Goal: Task Accomplishment & Management: Use online tool/utility

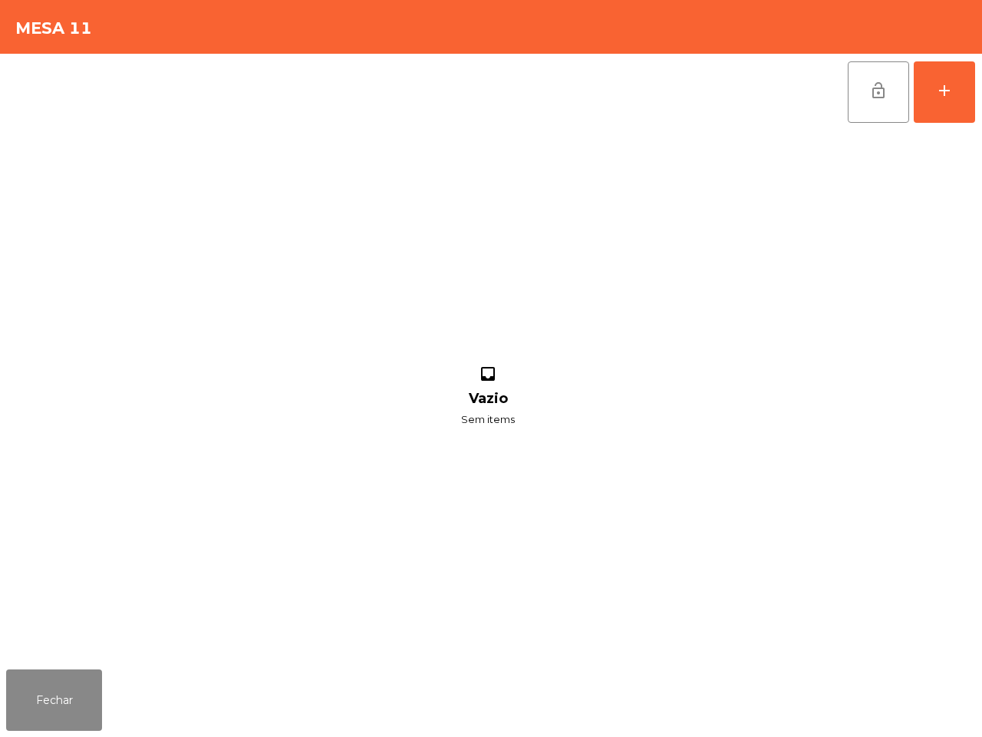
click at [950, 107] on button "add" at bounding box center [944, 91] width 61 height 61
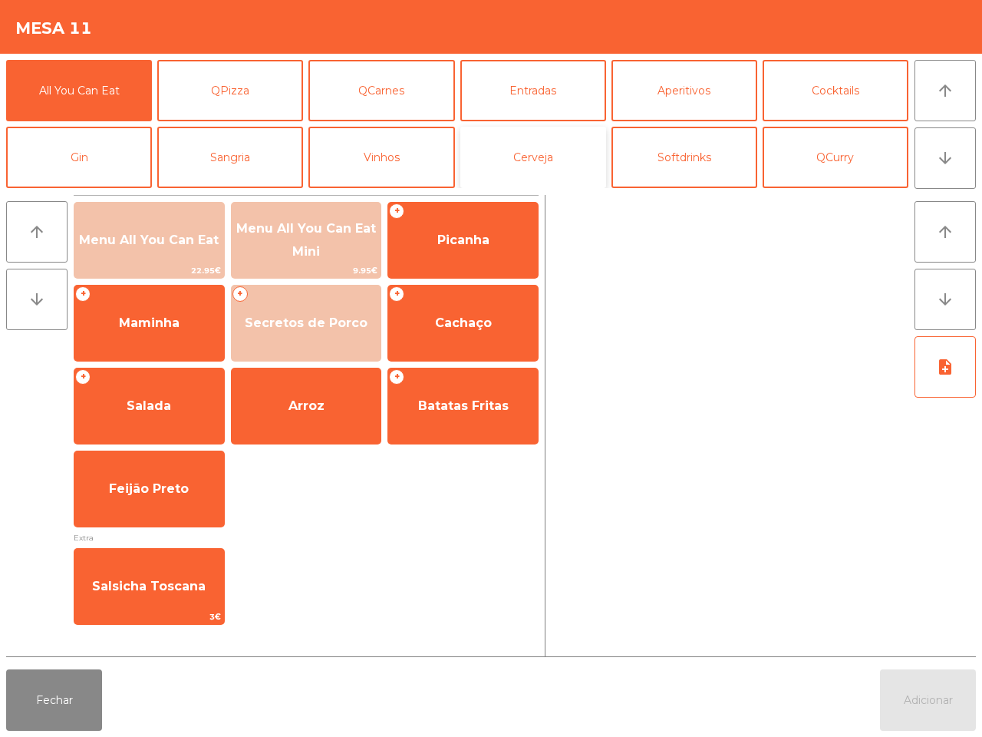
click at [565, 167] on button "Cerveja" at bounding box center [533, 157] width 146 height 61
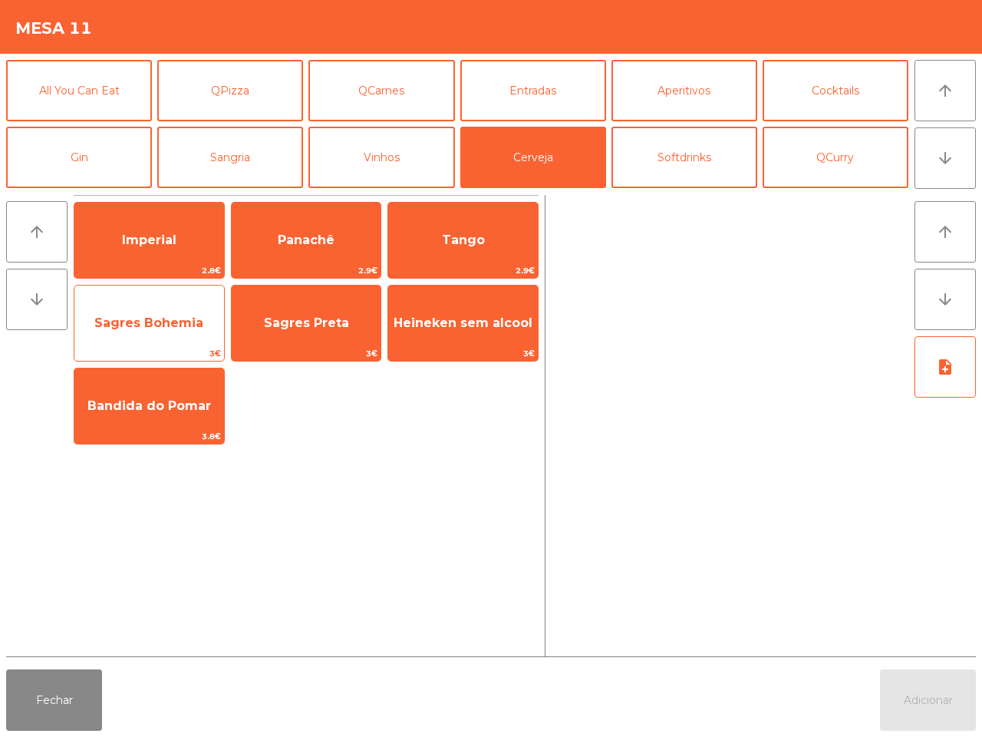
click at [208, 331] on span "Sagres Bohemia" at bounding box center [149, 322] width 150 height 41
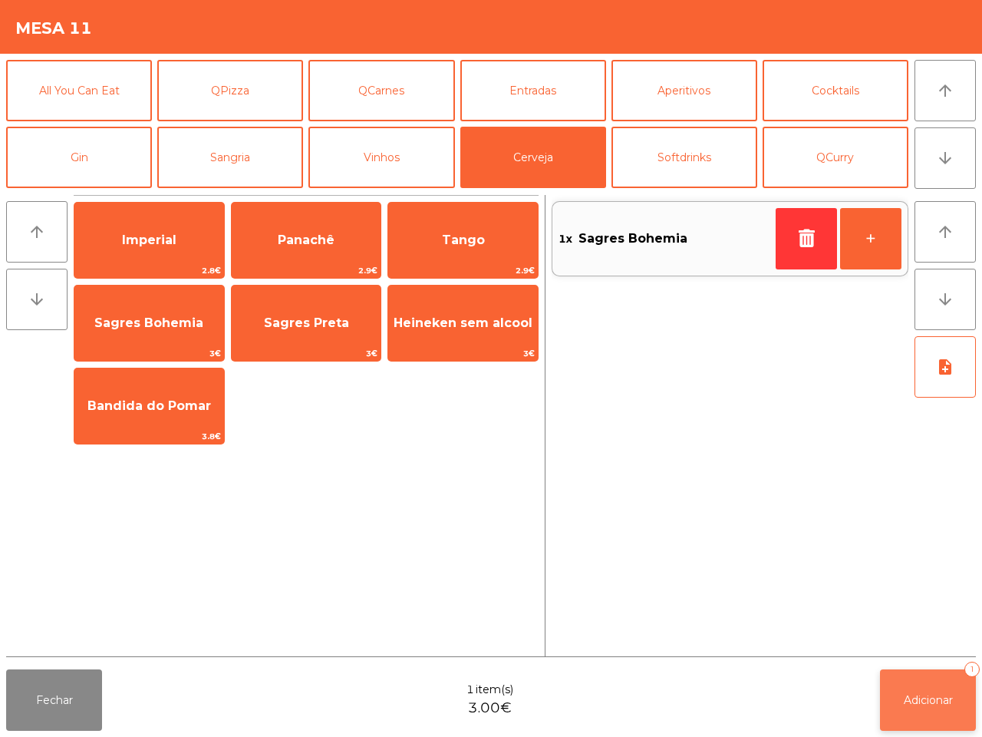
click at [906, 674] on button "Adicionar 1" at bounding box center [928, 699] width 96 height 61
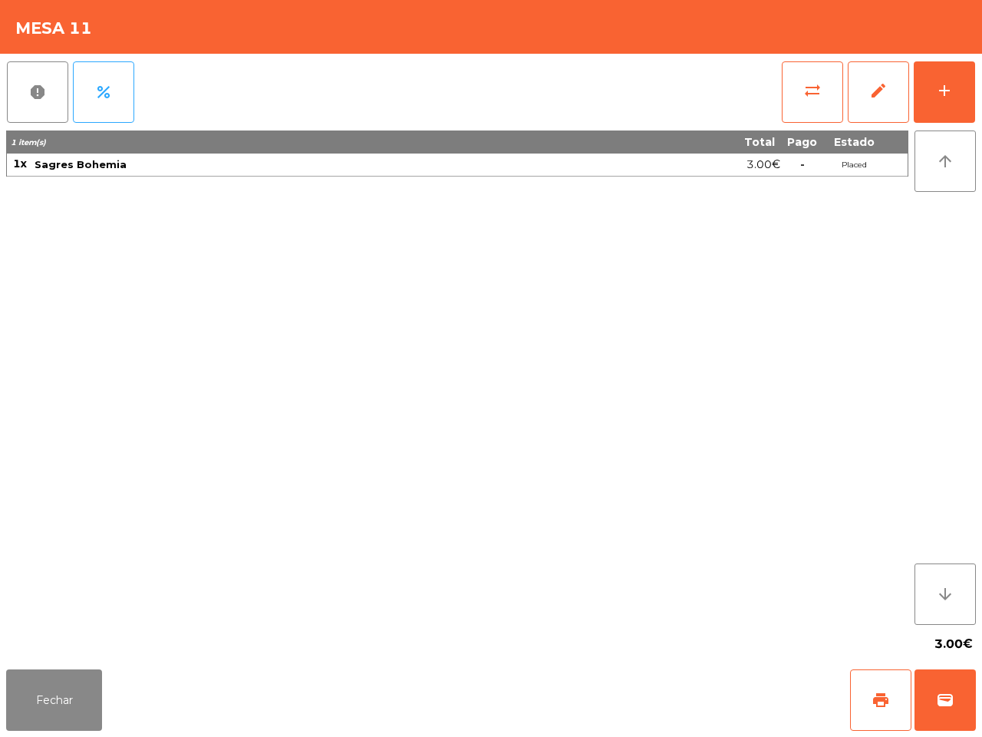
drag, startPoint x: 780, startPoint y: 574, endPoint x: 708, endPoint y: 561, distance: 73.3
click at [787, 586] on div "1 item(s) Total Pago Estado 1x Sagres Bohemia 3.00€ - Placed" at bounding box center [457, 377] width 903 height 494
click at [68, 689] on button "Fechar" at bounding box center [54, 699] width 96 height 61
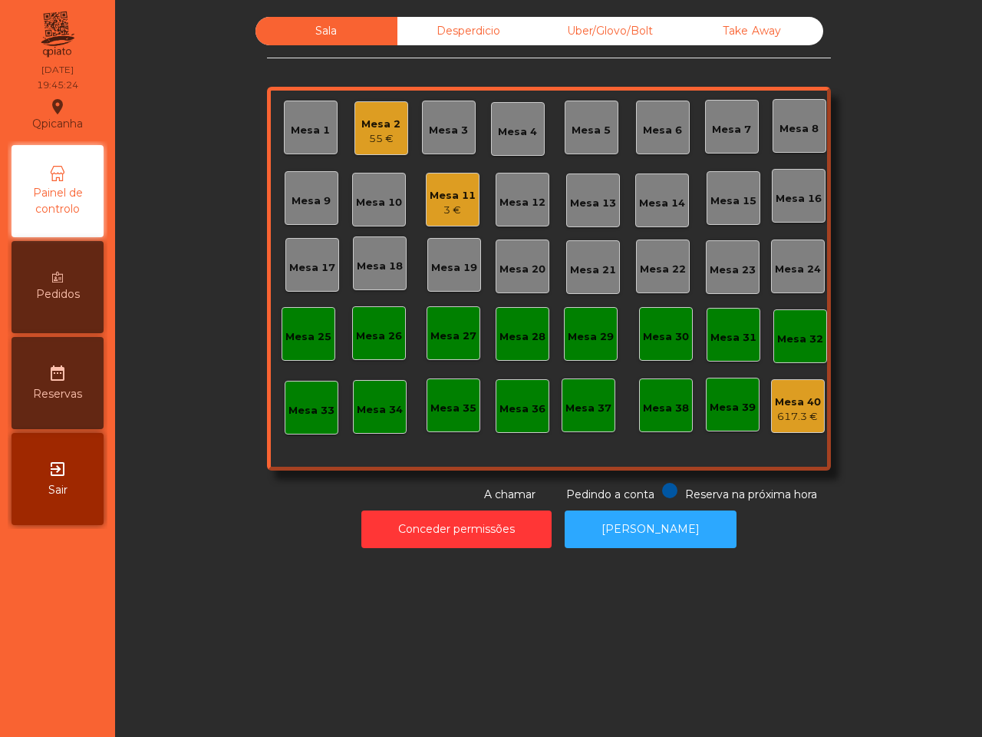
click at [380, 193] on div "Mesa 10" at bounding box center [379, 199] width 46 height 21
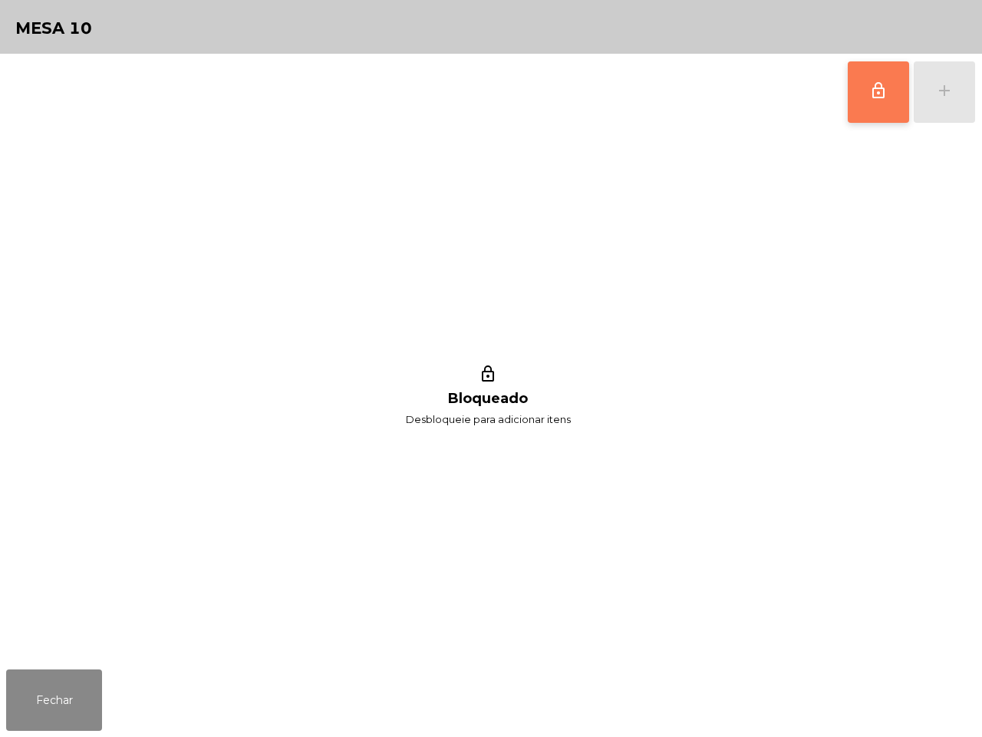
click at [856, 94] on button "lock_outline" at bounding box center [878, 91] width 61 height 61
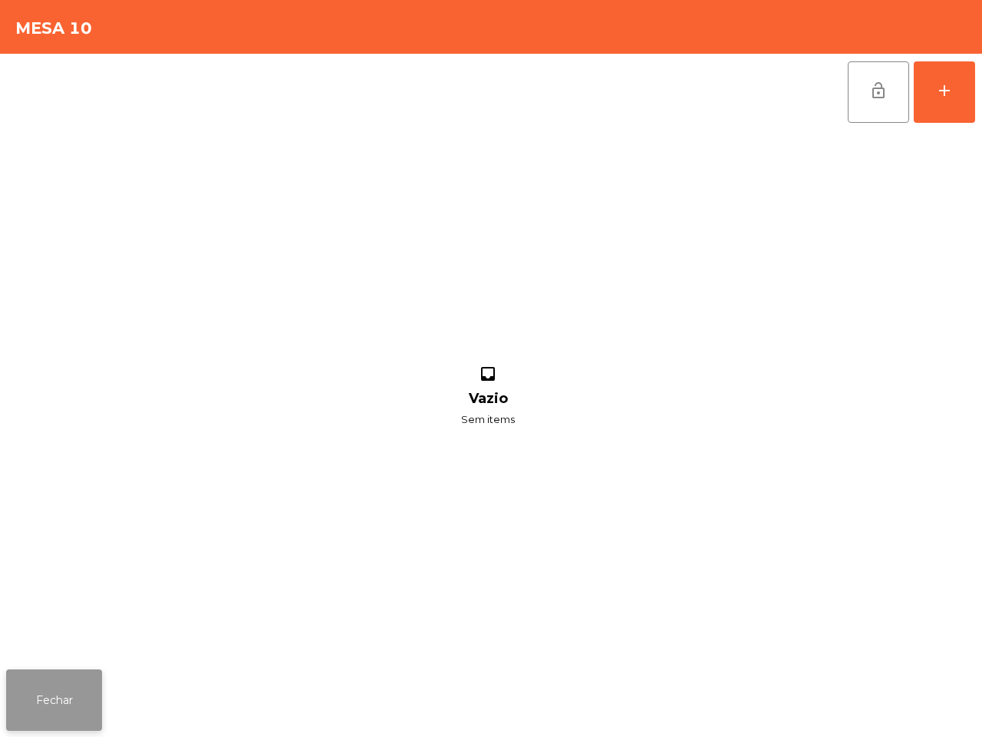
click at [89, 679] on button "Fechar" at bounding box center [54, 699] width 96 height 61
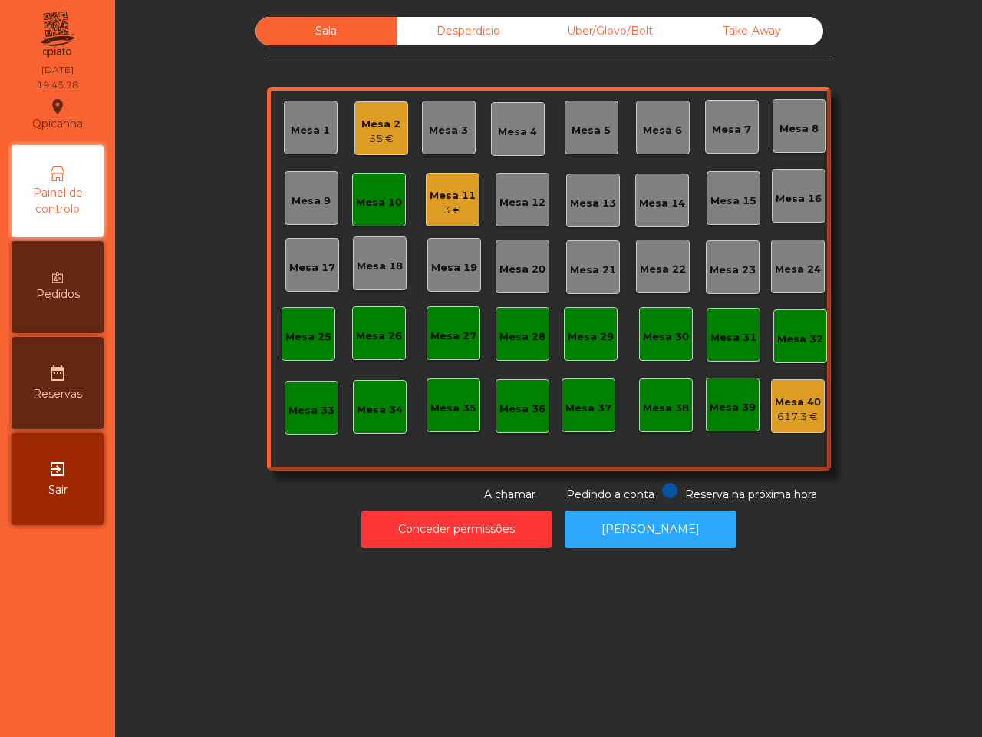
click at [454, 212] on div "3 €" at bounding box center [453, 210] width 46 height 15
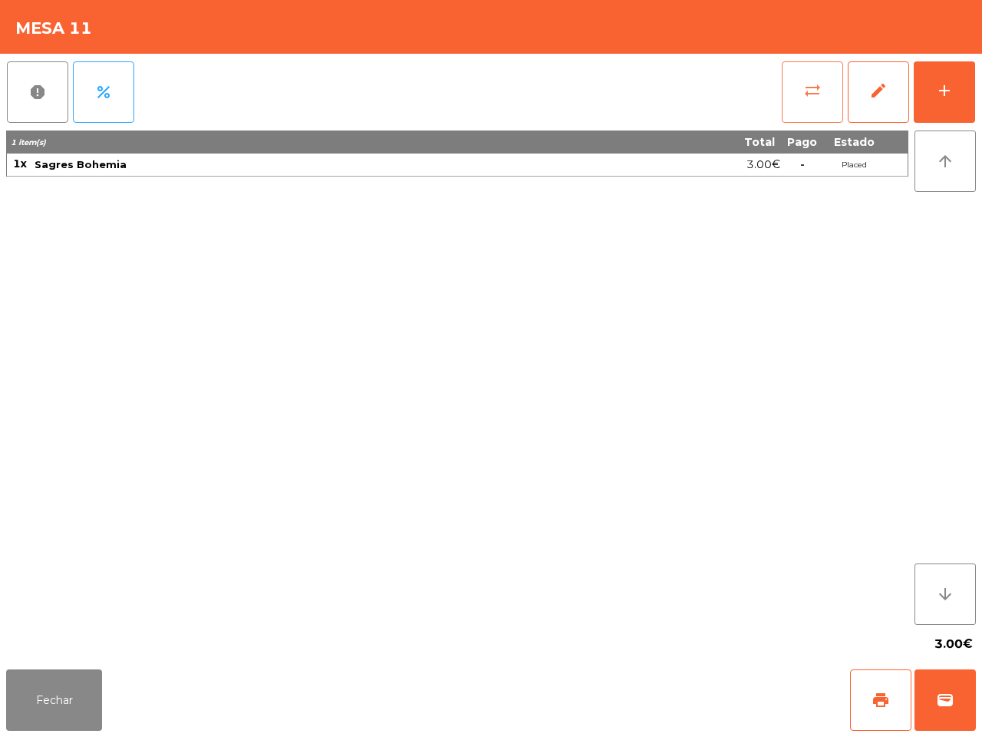
click at [794, 92] on button "sync_alt" at bounding box center [812, 91] width 61 height 61
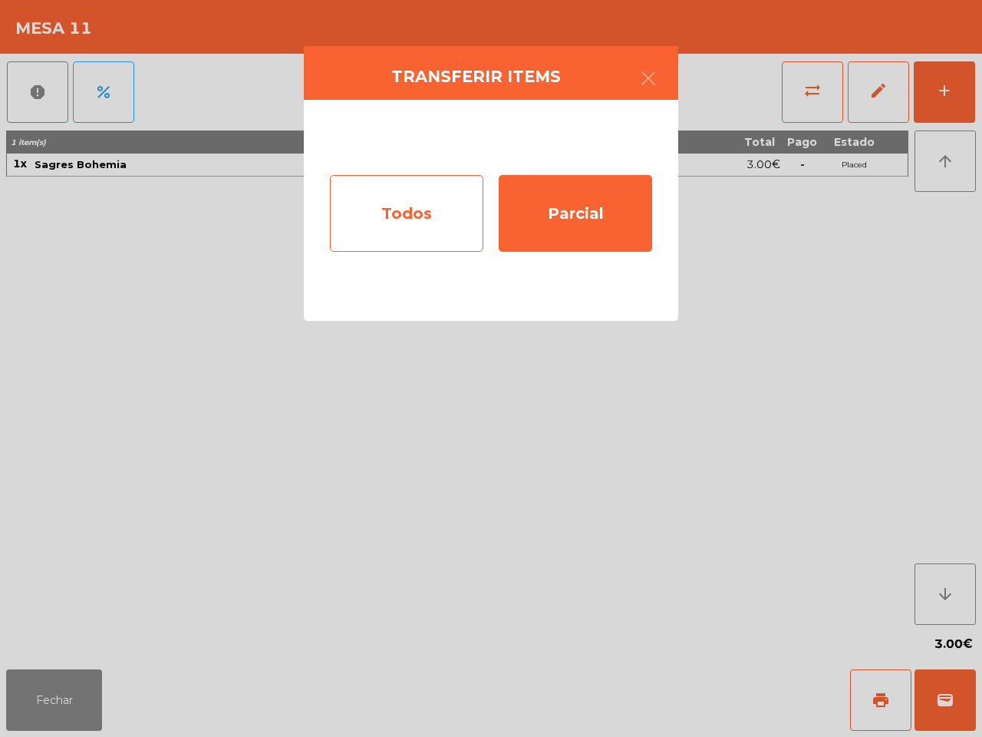
click at [392, 190] on div "Todos" at bounding box center [406, 213] width 153 height 77
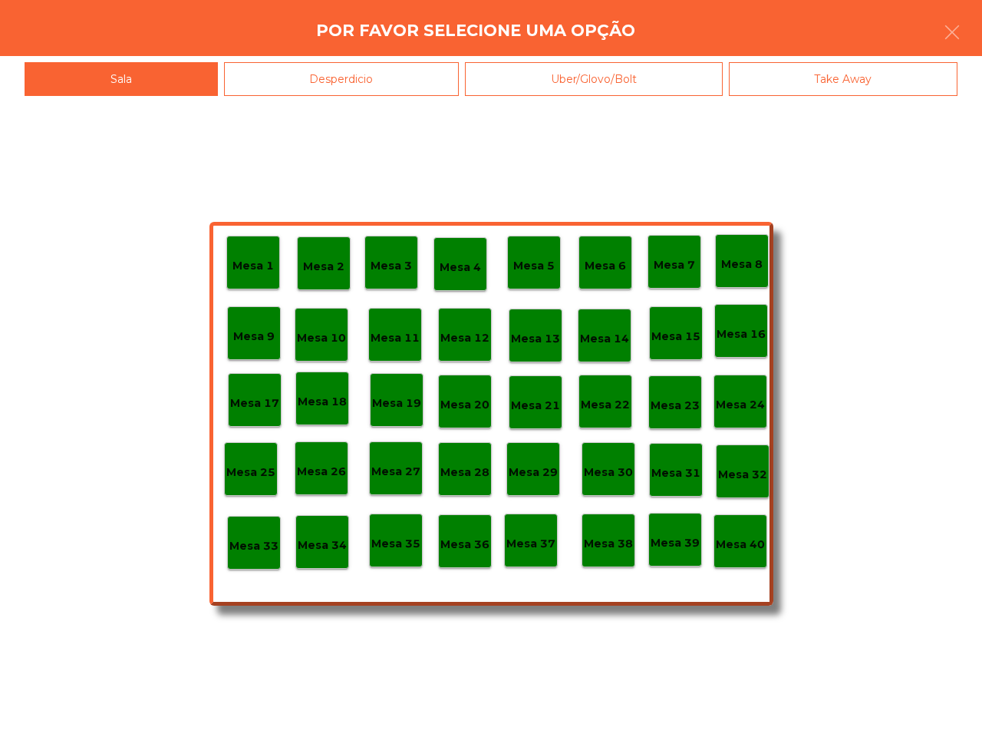
click at [327, 340] on p "Mesa 10" at bounding box center [321, 338] width 49 height 18
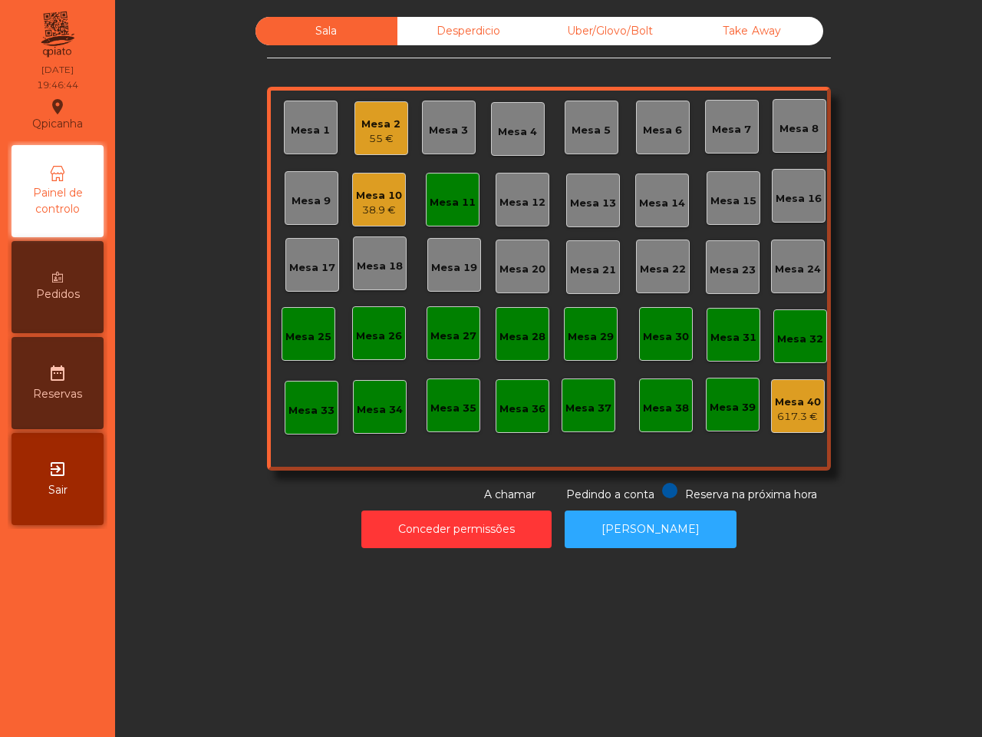
drag, startPoint x: 708, startPoint y: 73, endPoint x: 679, endPoint y: 75, distance: 29.3
click at [704, 73] on div "Sala Desperdicio Uber/Glovo/Bolt Take Away Mesa 1 Mesa 2 55 € Mesa 3 Mesa 4 Mes…" at bounding box center [549, 260] width 564 height 486
click at [385, 216] on div "38.9 €" at bounding box center [379, 210] width 46 height 15
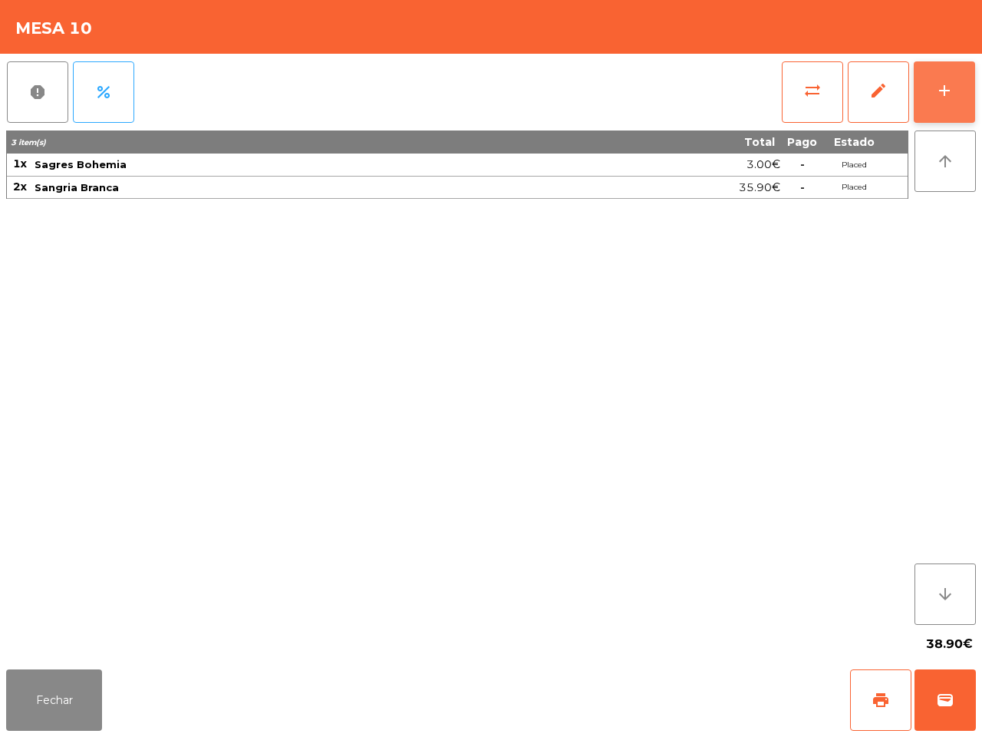
click at [950, 104] on button "add" at bounding box center [944, 91] width 61 height 61
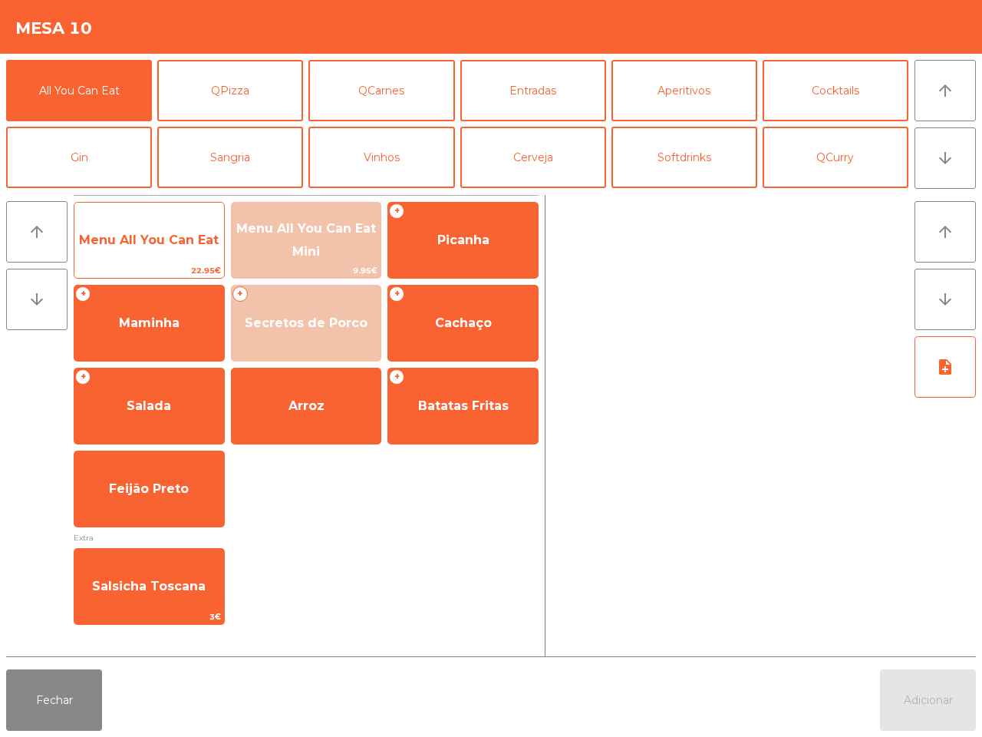
click at [179, 224] on span "Menu All You Can Eat" at bounding box center [149, 239] width 150 height 41
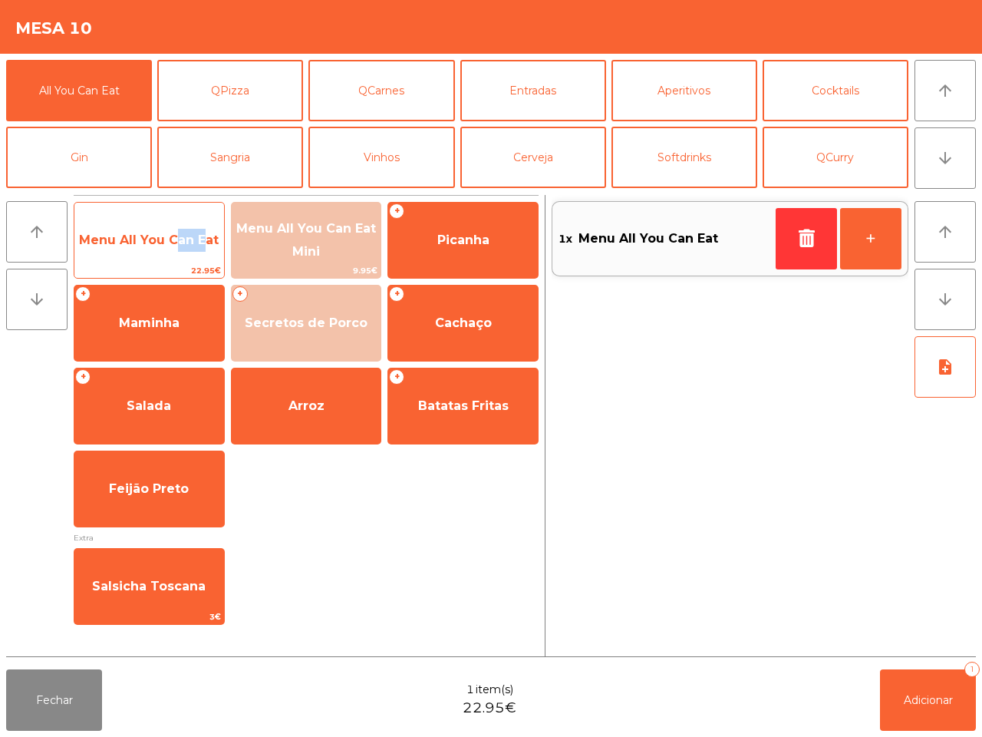
click at [179, 224] on span "Menu All You Can Eat" at bounding box center [149, 239] width 150 height 41
click at [180, 224] on span "Menu All You Can Eat" at bounding box center [149, 239] width 150 height 41
click at [182, 224] on span "Menu All You Can Eat" at bounding box center [149, 239] width 150 height 41
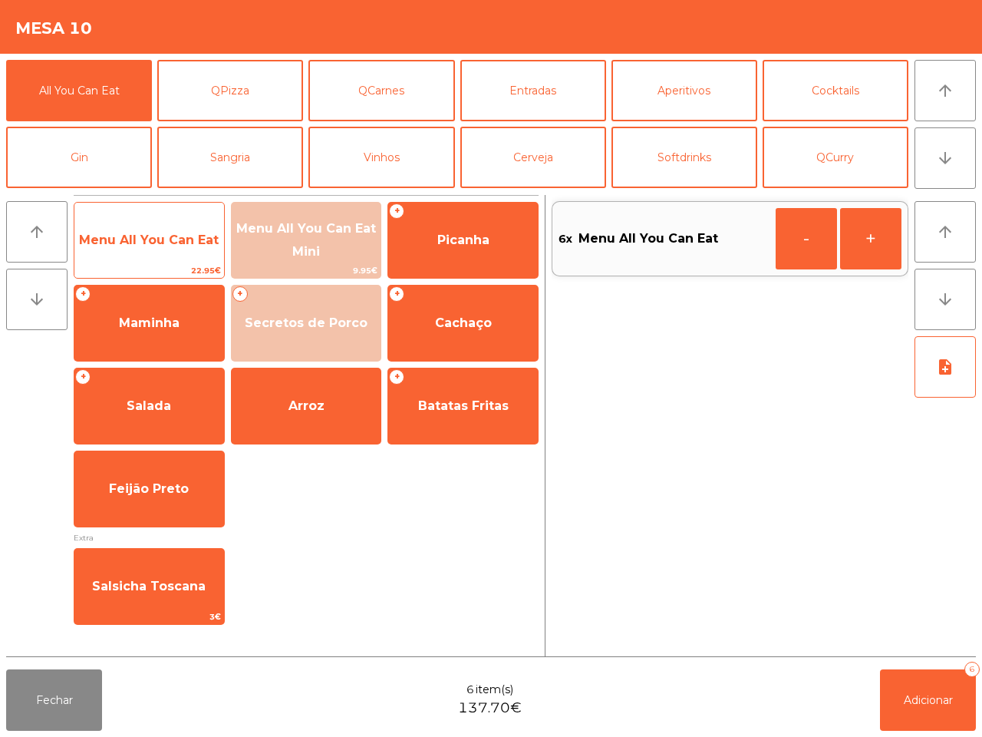
click at [184, 224] on span "Menu All You Can Eat" at bounding box center [149, 239] width 150 height 41
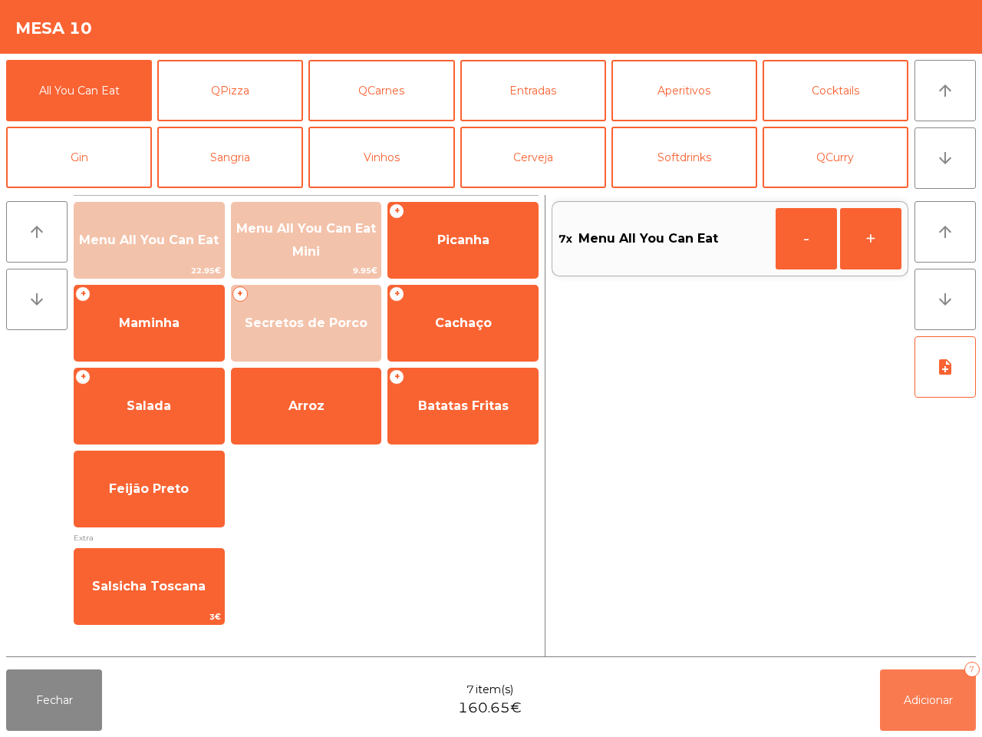
click at [949, 704] on span "Adicionar" at bounding box center [928, 700] width 49 height 14
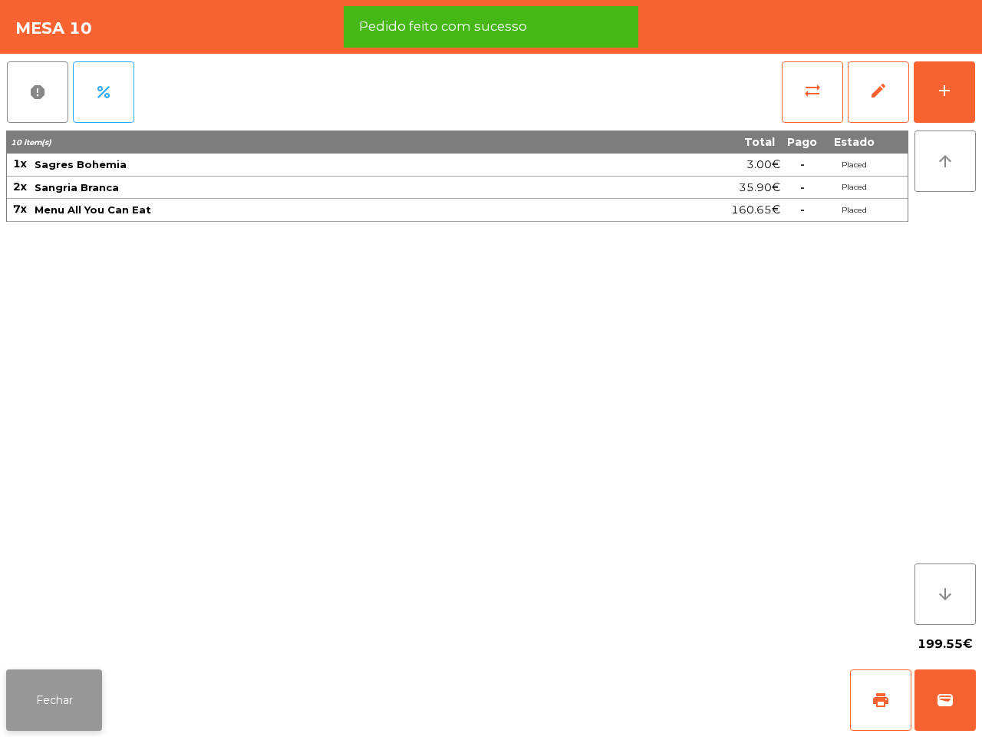
click at [85, 691] on button "Fechar" at bounding box center [54, 699] width 96 height 61
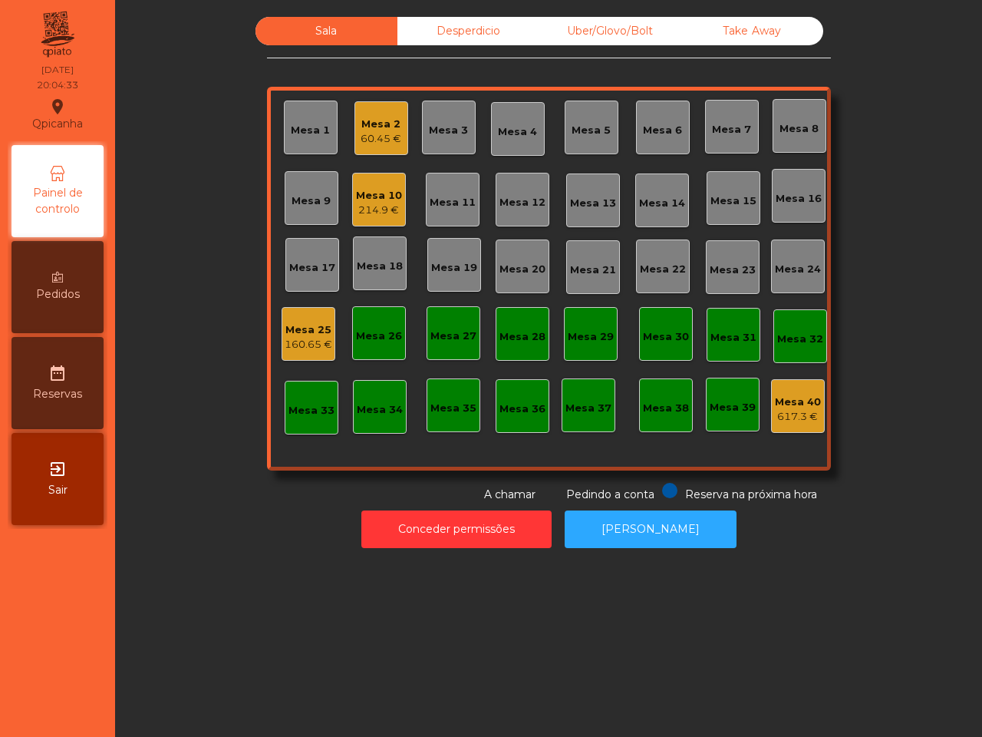
click at [368, 144] on div "60.45 €" at bounding box center [381, 138] width 41 height 15
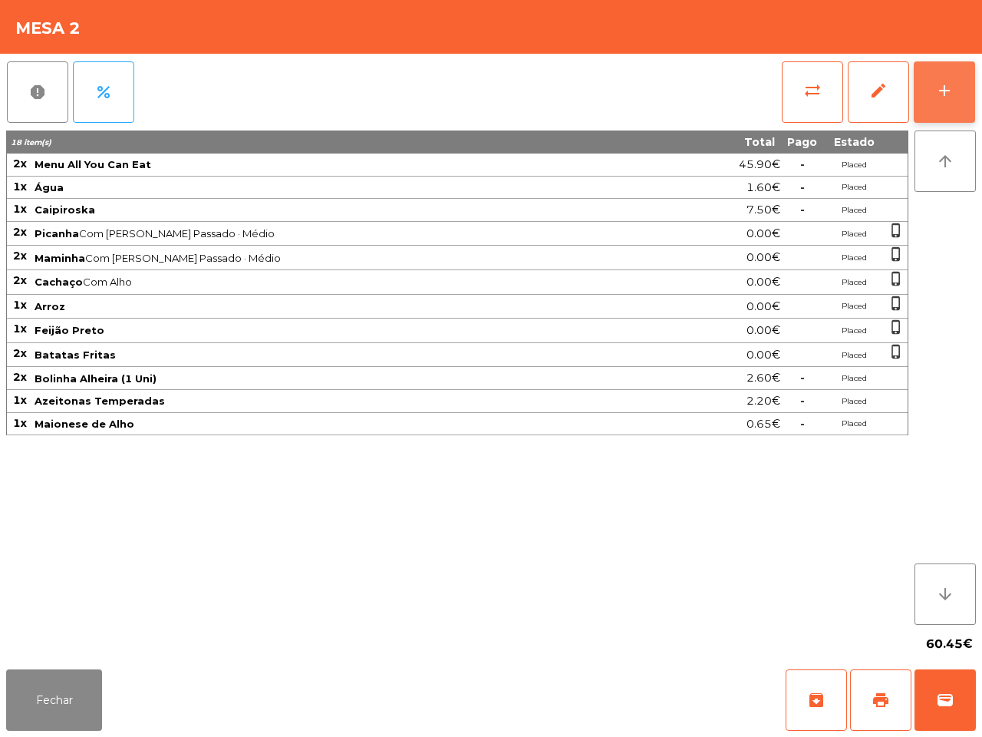
click at [952, 106] on button "add" at bounding box center [944, 91] width 61 height 61
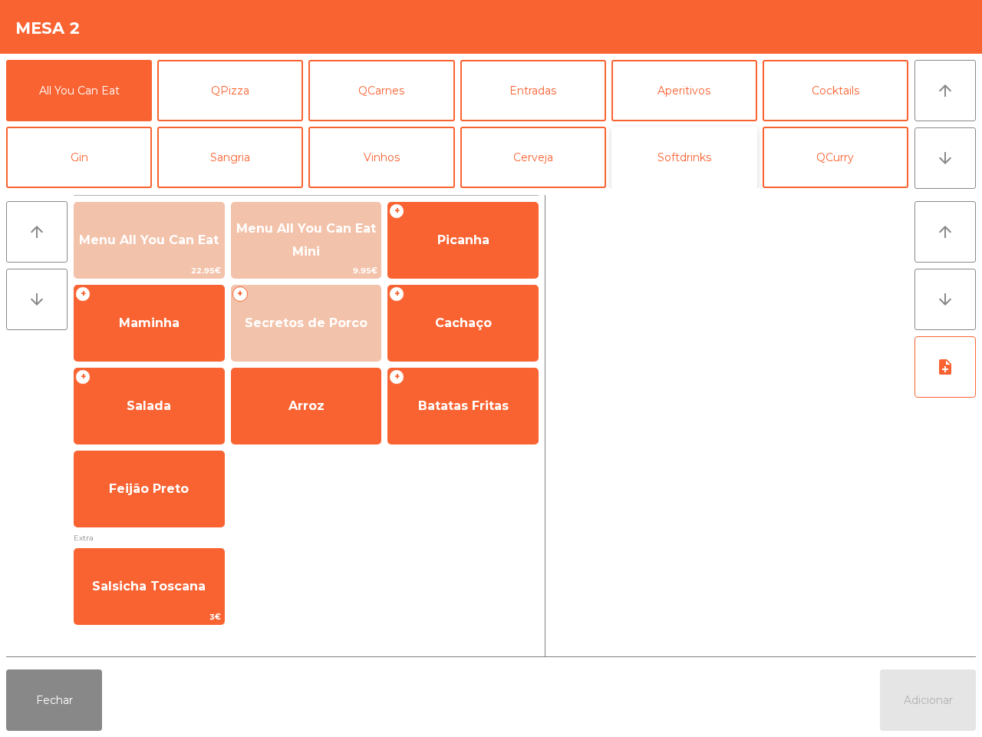
click at [744, 147] on button "Softdrinks" at bounding box center [685, 157] width 146 height 61
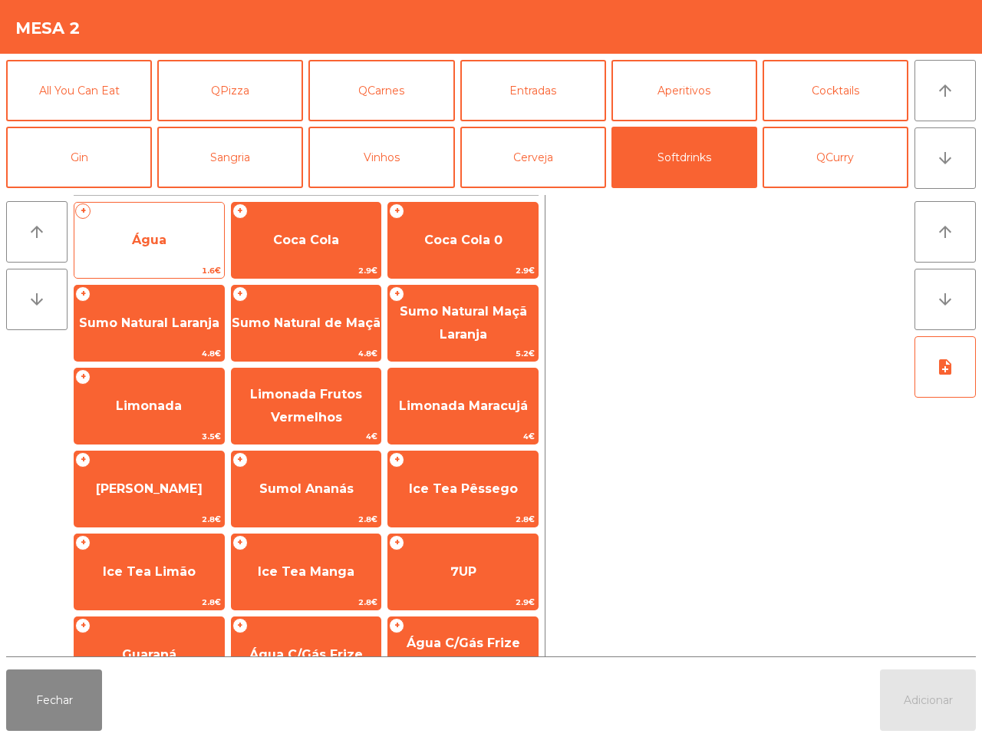
click at [142, 231] on span "Água" at bounding box center [149, 239] width 150 height 41
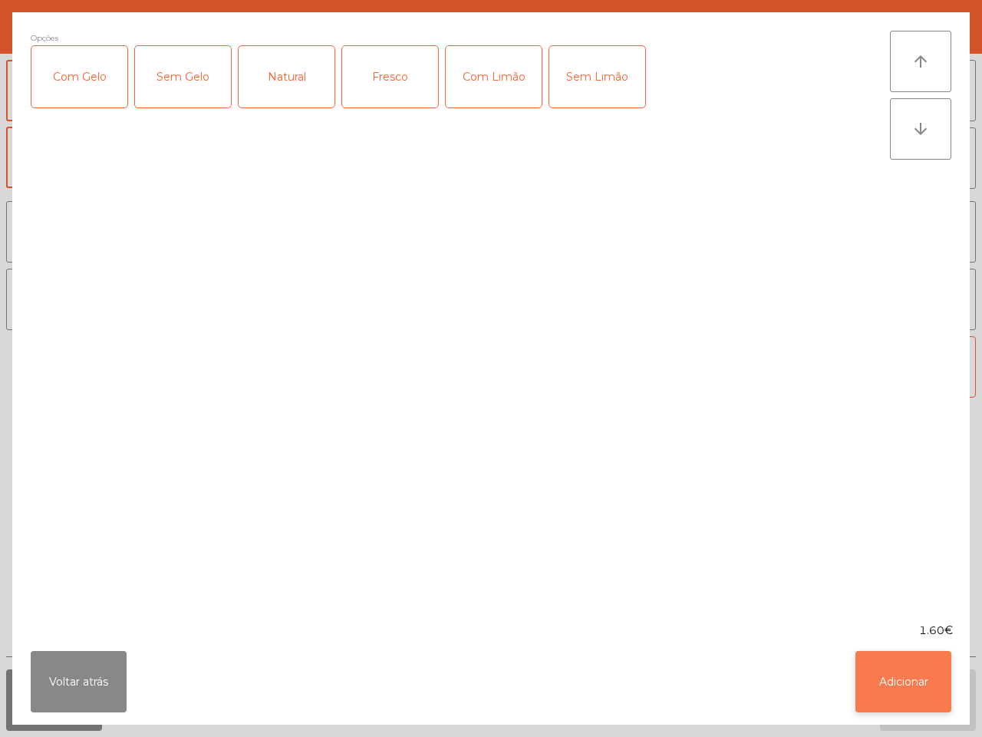
click at [877, 673] on button "Adicionar" at bounding box center [904, 681] width 96 height 61
click at [881, 674] on button "Adicionar" at bounding box center [928, 699] width 96 height 61
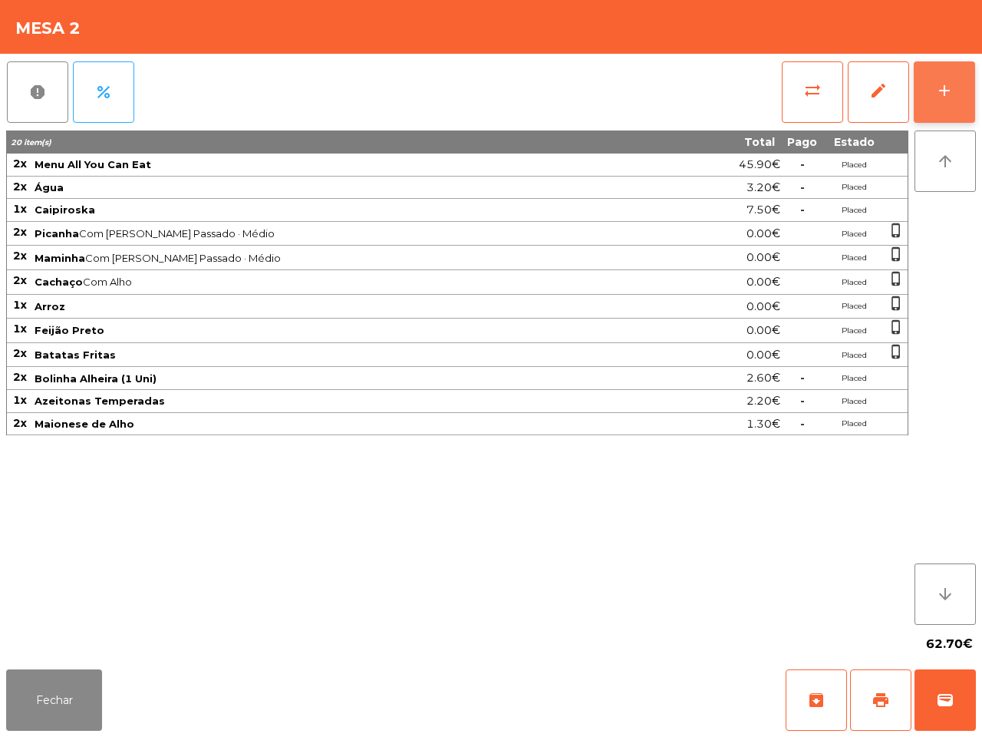
click at [930, 96] on button "add" at bounding box center [944, 91] width 61 height 61
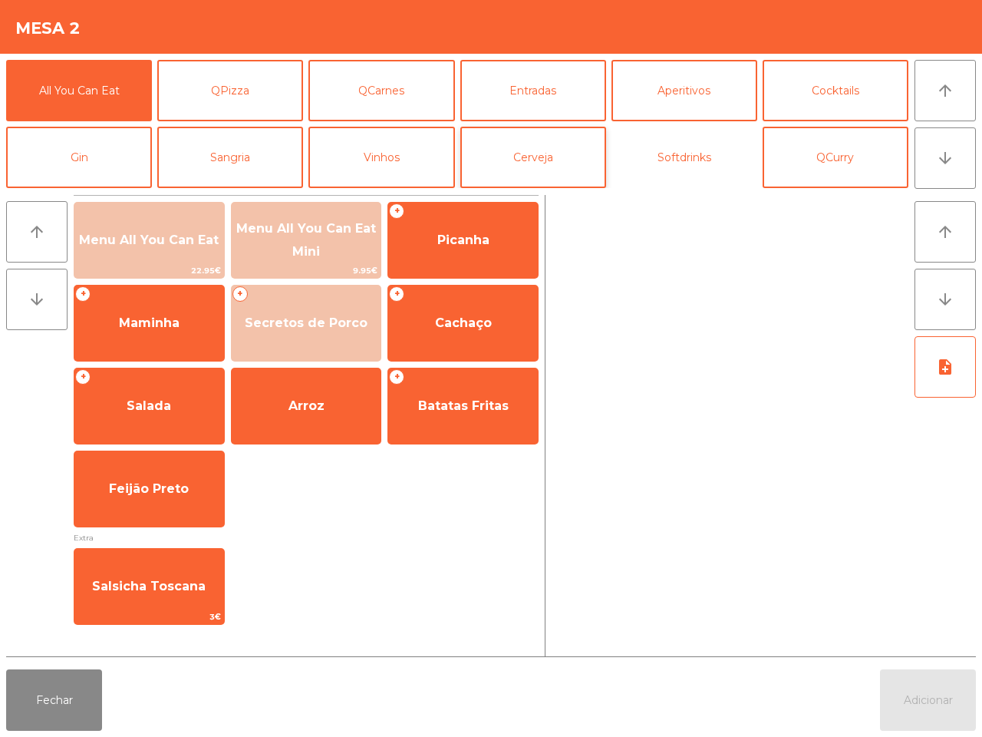
click at [652, 139] on button "Softdrinks" at bounding box center [685, 157] width 146 height 61
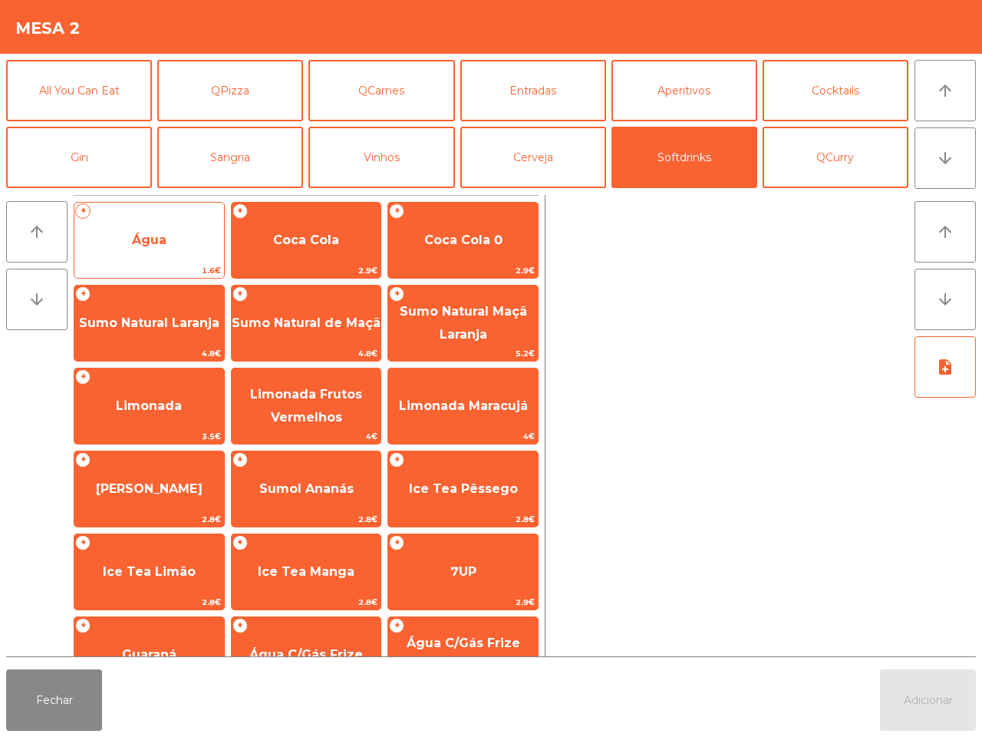
click at [211, 239] on span "Água" at bounding box center [149, 239] width 150 height 41
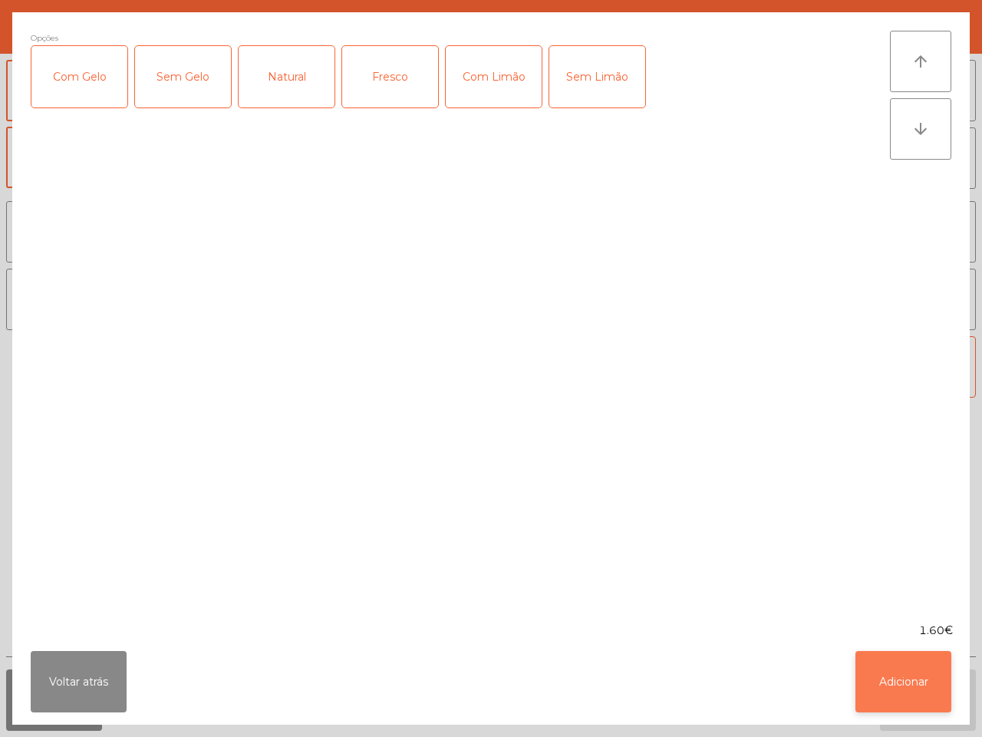
click at [914, 691] on button "Adicionar" at bounding box center [904, 681] width 96 height 61
click at [926, 691] on button "Adicionar" at bounding box center [928, 699] width 96 height 61
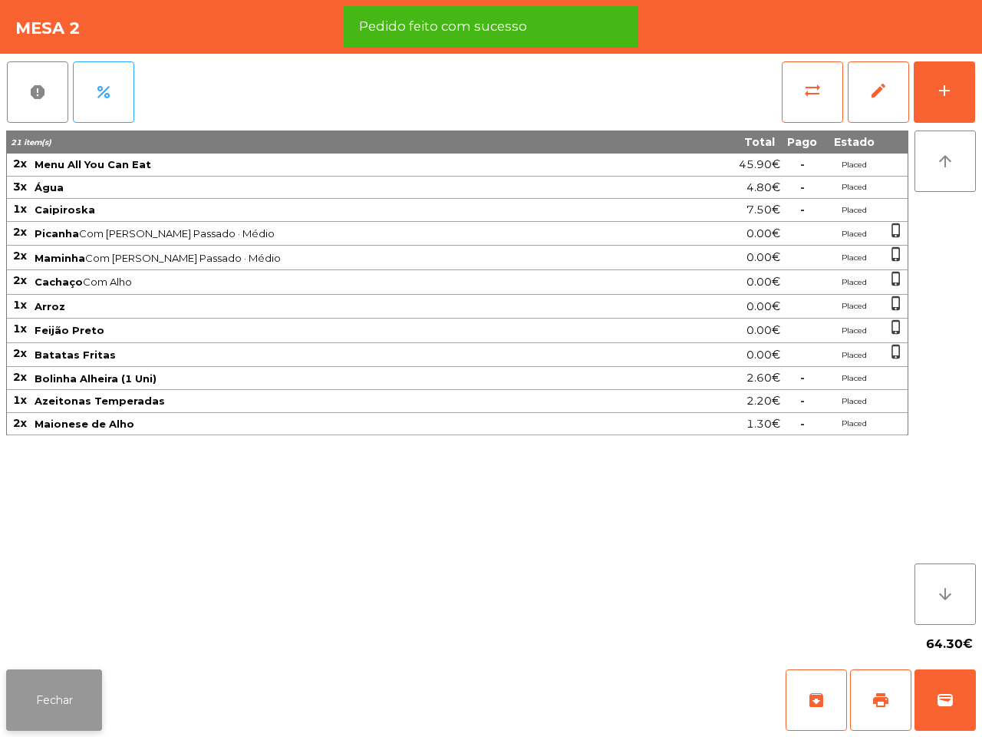
click at [47, 687] on button "Fechar" at bounding box center [54, 699] width 96 height 61
